Goal: Task Accomplishment & Management: Manage account settings

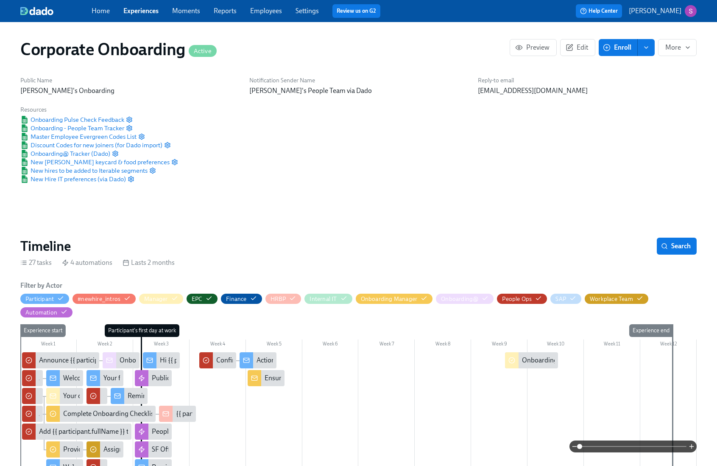
scroll to position [0, 2543]
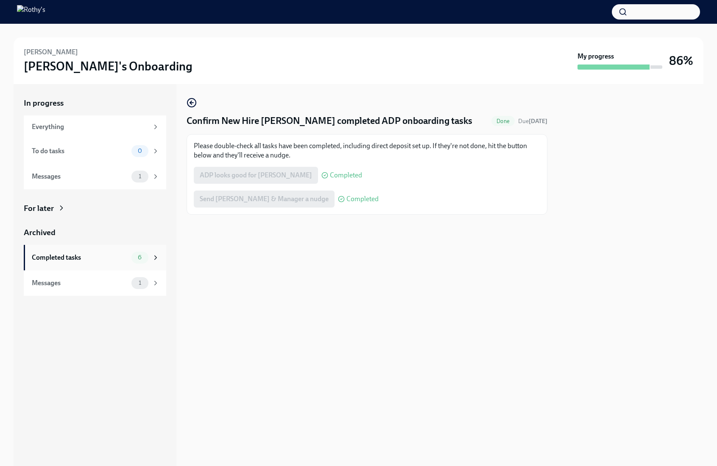
click at [96, 249] on div "Completed tasks 6" at bounding box center [95, 257] width 143 height 25
click at [112, 250] on div "Completed tasks 5" at bounding box center [95, 257] width 143 height 25
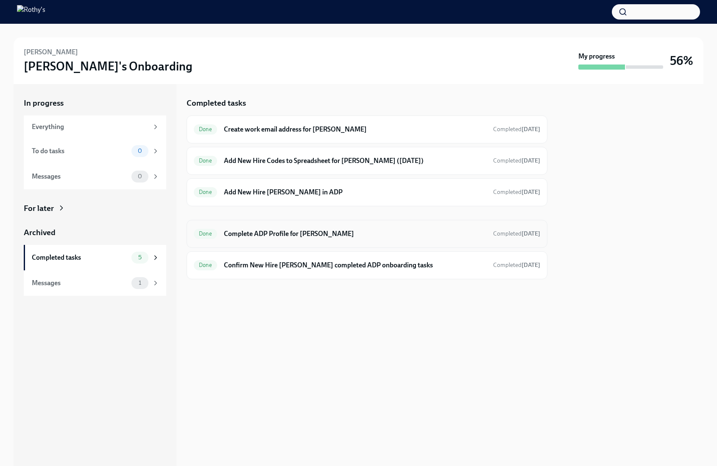
click at [278, 237] on h6 "Complete ADP Profile for Muhammad Mamsa" at bounding box center [355, 233] width 263 height 9
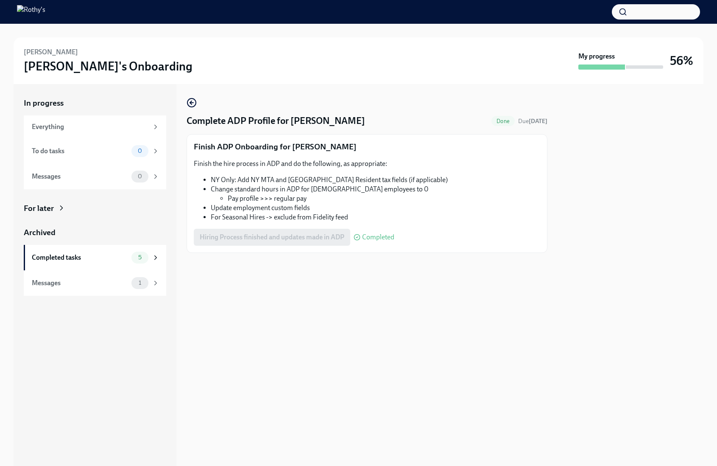
click at [599, 162] on div at bounding box center [631, 275] width 146 height 382
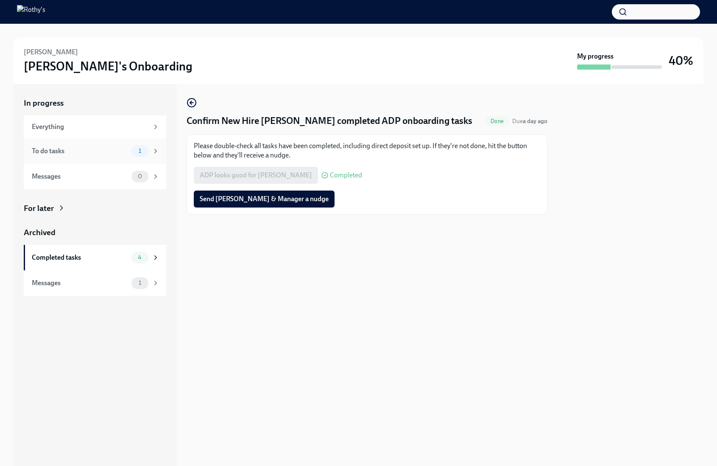
click at [118, 153] on div "To do tasks" at bounding box center [80, 150] width 96 height 9
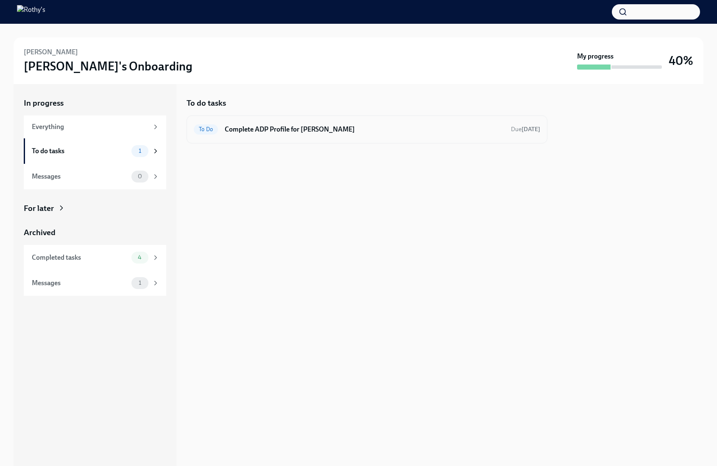
click at [269, 143] on div "To Do Complete ADP Profile for Zenon Maksimiak Due in 11 days" at bounding box center [367, 129] width 361 height 28
click at [262, 128] on h6 "Complete ADP Profile for Zenon Maksimiak" at bounding box center [365, 129] width 280 height 9
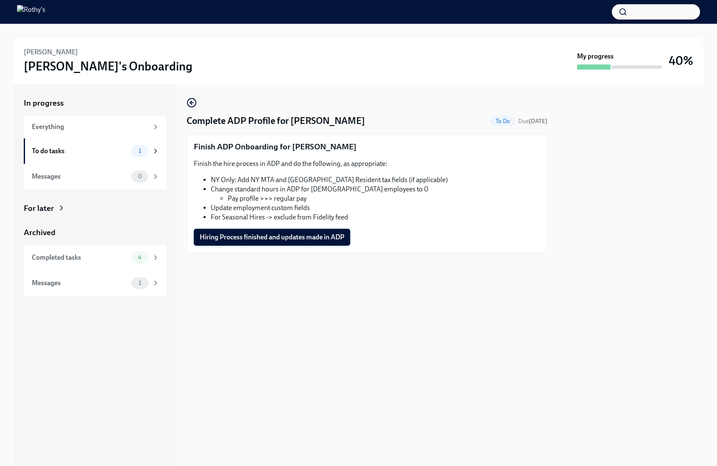
click at [242, 235] on span "Hiring Process finished and updates made in ADP" at bounding box center [272, 237] width 145 height 8
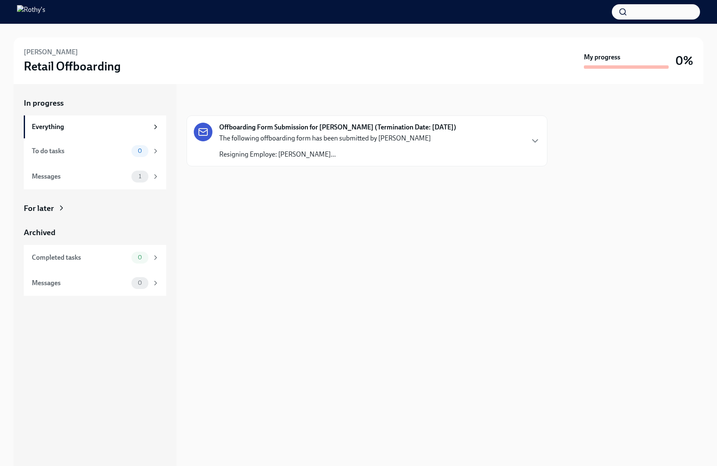
click at [300, 137] on p "The following offboarding form has been submitted by Natalie McCarron" at bounding box center [325, 138] width 212 height 9
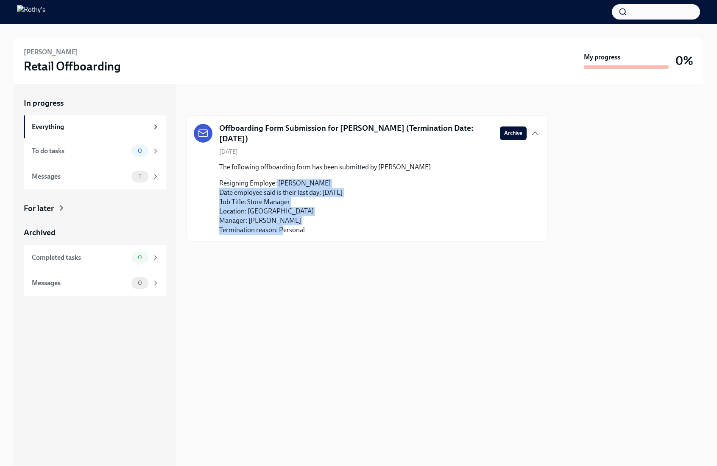
drag, startPoint x: 277, startPoint y: 187, endPoint x: 284, endPoint y: 231, distance: 44.3
click at [284, 231] on p "Resigning Employe: Kendra Kaywood Date employee said is their last day: 09/23/2…" at bounding box center [325, 207] width 212 height 56
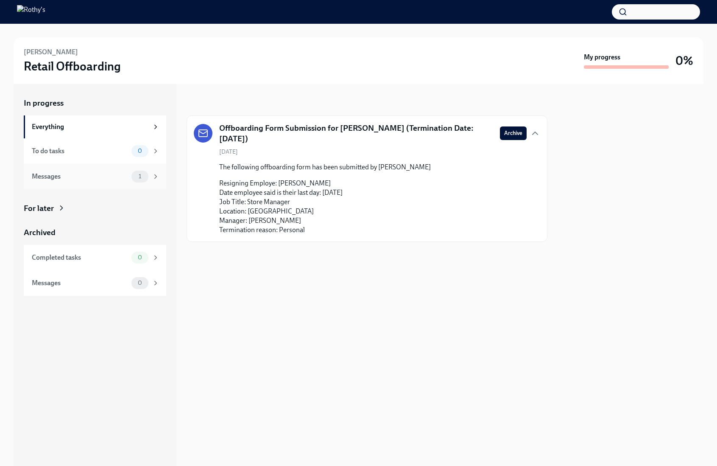
click at [95, 168] on div "Messages 1" at bounding box center [95, 176] width 143 height 25
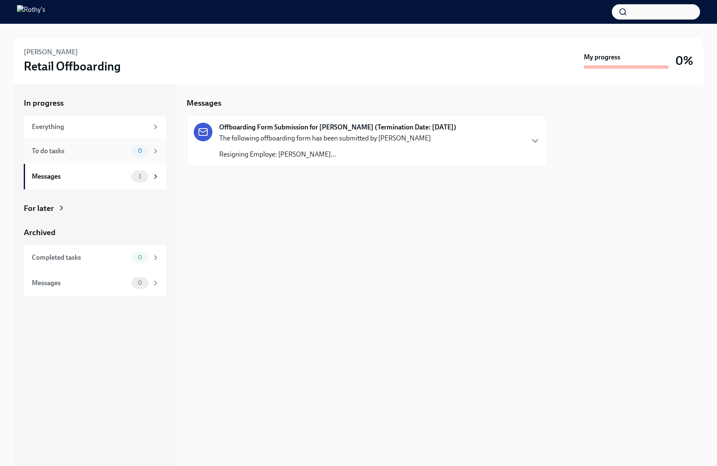
click at [95, 151] on div "To do tasks" at bounding box center [80, 150] width 96 height 9
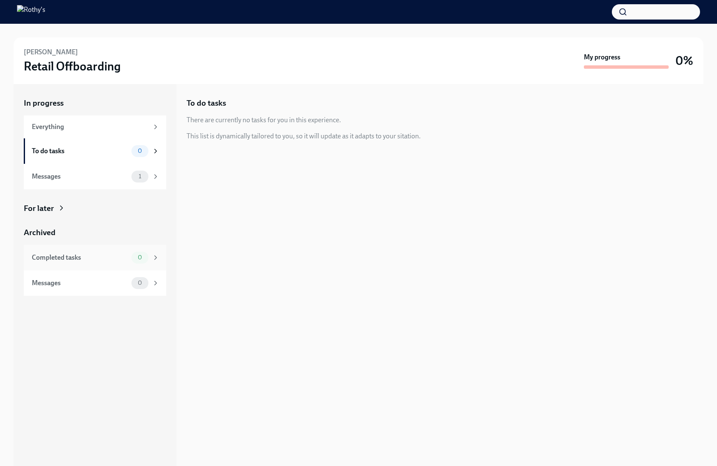
click at [101, 256] on div "Completed tasks" at bounding box center [80, 257] width 96 height 9
click at [100, 152] on div "To do tasks" at bounding box center [80, 150] width 96 height 9
click at [357, 232] on div "To do tasks There are currently no tasks for you in this experience. This list …" at bounding box center [367, 275] width 361 height 382
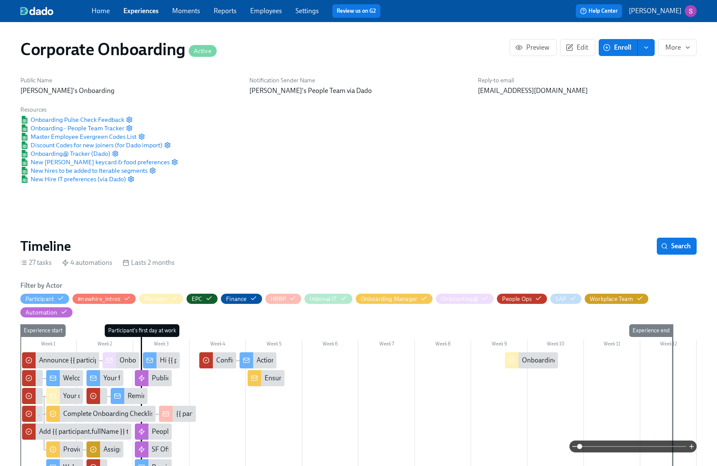
scroll to position [0, 2543]
click at [154, 9] on link "Experiences" at bounding box center [140, 11] width 35 height 8
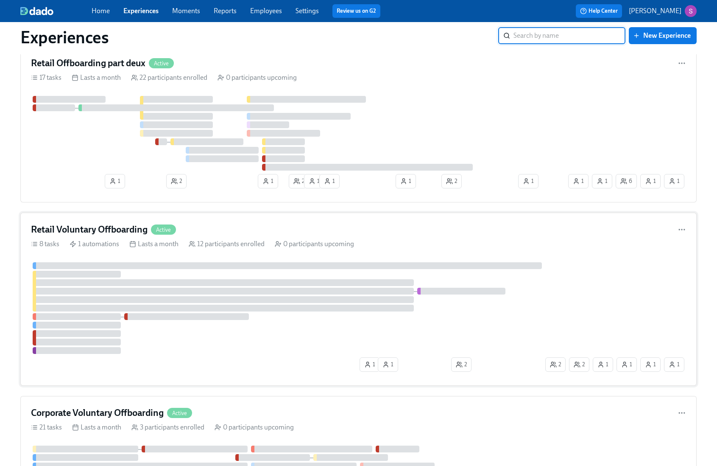
scroll to position [1181, 0]
click at [156, 316] on div at bounding box center [186, 315] width 125 height 7
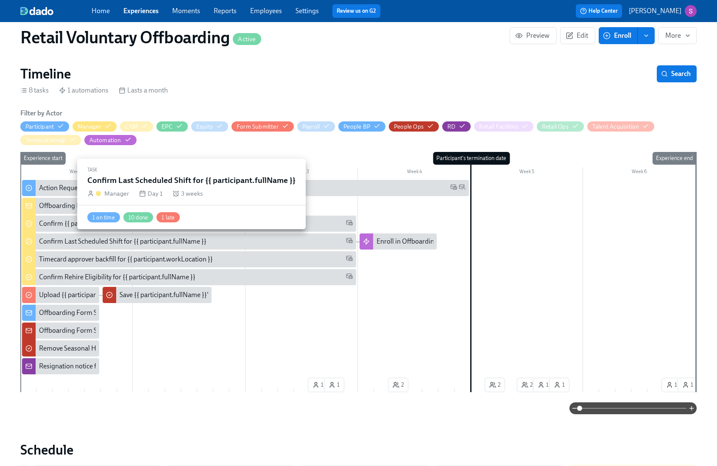
scroll to position [169, 0]
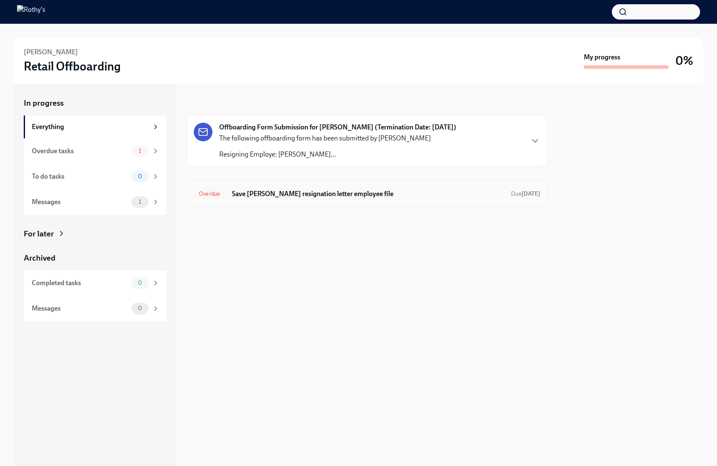
click at [271, 204] on div "Overdue Save [PERSON_NAME] resignation letter employee file Due [DATE]" at bounding box center [367, 194] width 361 height 28
click at [287, 189] on h6 "Save [PERSON_NAME] resignation letter employee file" at bounding box center [368, 193] width 272 height 9
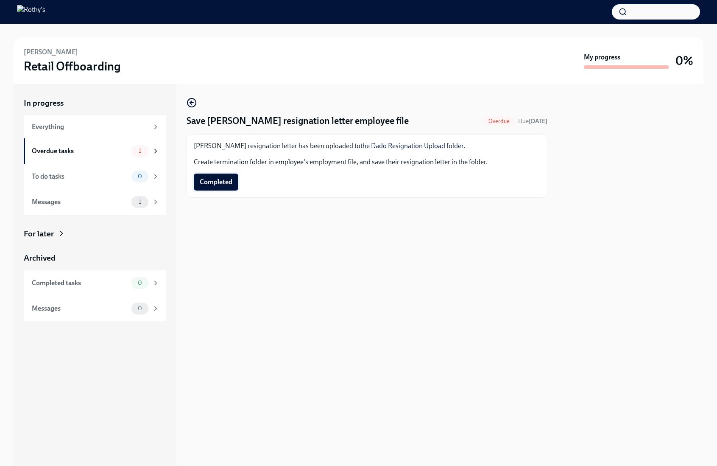
click at [217, 180] on span "Completed" at bounding box center [216, 182] width 33 height 8
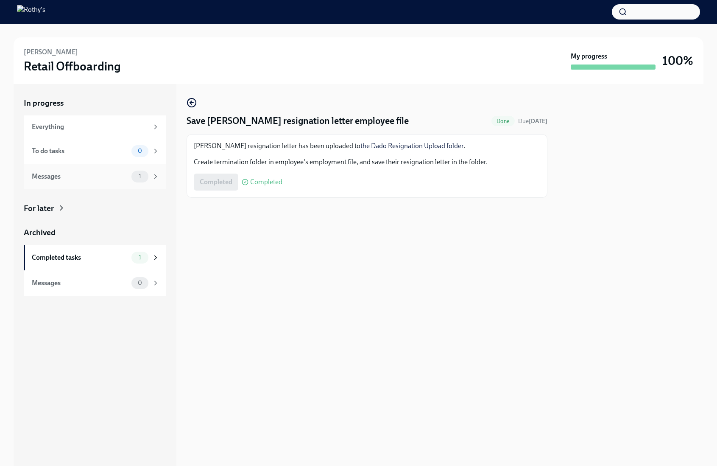
click at [104, 180] on div "Messages" at bounding box center [80, 176] width 96 height 9
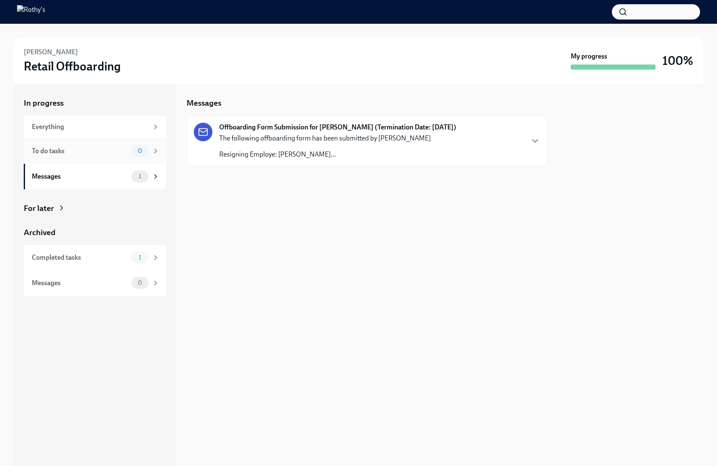
click at [99, 150] on div "To do tasks" at bounding box center [80, 150] width 96 height 9
